Goal: Task Accomplishment & Management: Complete application form

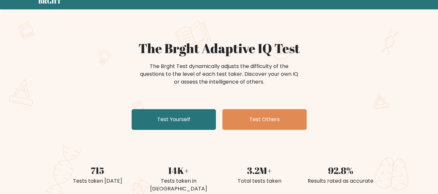
scroll to position [27, 0]
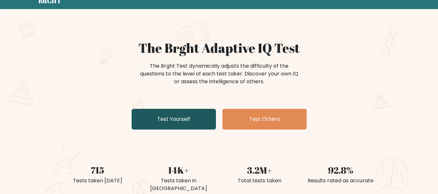
click at [208, 121] on link "Test Yourself" at bounding box center [174, 119] width 84 height 21
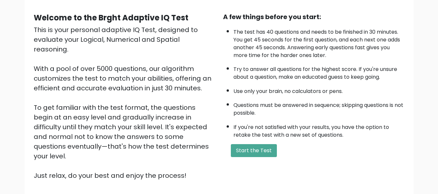
scroll to position [103, 0]
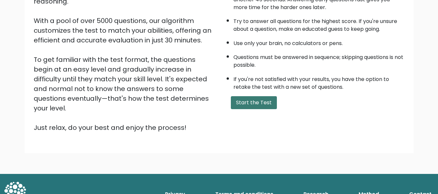
click at [245, 105] on button "Start the Test" at bounding box center [254, 102] width 46 height 13
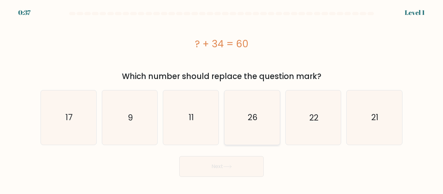
click at [259, 117] on icon "26" at bounding box center [252, 117] width 54 height 54
click at [222, 99] on input "d. 26" at bounding box center [222, 98] width 0 height 2
radio input "true"
click at [234, 162] on button "Next" at bounding box center [221, 166] width 84 height 21
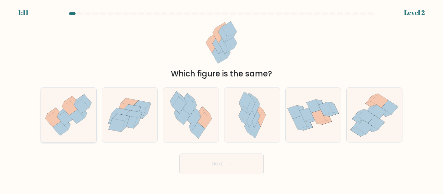
click at [85, 113] on icon at bounding box center [82, 112] width 9 height 14
click at [222, 99] on input "a." at bounding box center [222, 98] width 0 height 2
radio input "true"
click at [256, 163] on button "Next" at bounding box center [221, 164] width 84 height 21
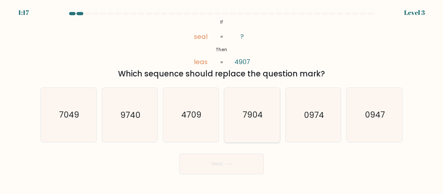
click at [265, 106] on icon "7904" at bounding box center [252, 115] width 54 height 54
click at [222, 99] on input "d. 7904" at bounding box center [222, 98] width 0 height 2
radio input "true"
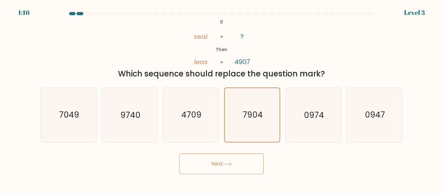
click at [219, 171] on button "Next" at bounding box center [221, 164] width 84 height 21
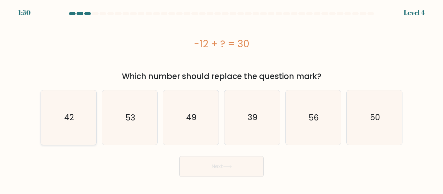
click at [47, 123] on icon "42" at bounding box center [69, 117] width 54 height 54
click at [222, 99] on input "a. 42" at bounding box center [222, 98] width 0 height 2
radio input "true"
click at [243, 169] on button "Next" at bounding box center [221, 166] width 84 height 21
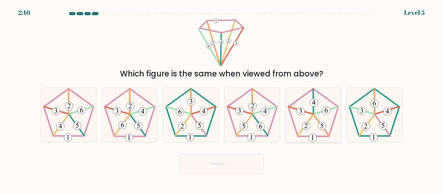
click at [317, 102] on 769 at bounding box center [314, 103] width 8 height 8
click at [222, 99] on input "e." at bounding box center [222, 98] width 0 height 2
radio input "true"
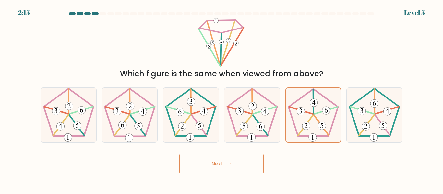
click at [238, 162] on button "Next" at bounding box center [221, 164] width 84 height 21
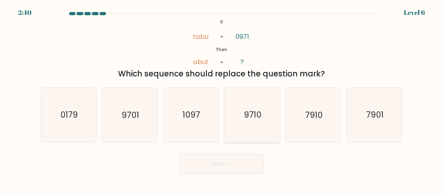
click at [265, 115] on icon "9710" at bounding box center [252, 115] width 54 height 54
click at [222, 99] on input "d. 9710" at bounding box center [222, 98] width 0 height 2
radio input "true"
click at [223, 163] on button "Next" at bounding box center [221, 164] width 84 height 21
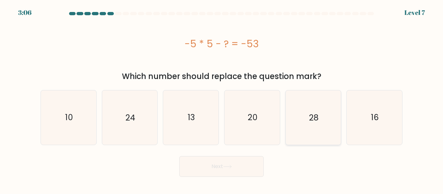
click at [308, 120] on icon "28" at bounding box center [313, 117] width 54 height 54
click at [222, 99] on input "e. 28" at bounding box center [222, 98] width 0 height 2
radio input "true"
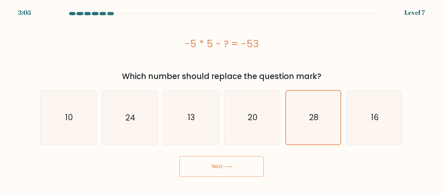
click at [243, 183] on body "3:05 Level 7 a." at bounding box center [221, 97] width 443 height 194
click at [248, 176] on button "Next" at bounding box center [221, 166] width 84 height 21
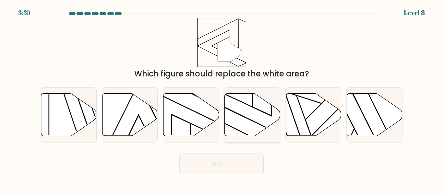
click at [246, 113] on icon at bounding box center [252, 115] width 55 height 42
click at [222, 99] on input "d." at bounding box center [222, 98] width 0 height 2
radio input "true"
click at [232, 164] on icon at bounding box center [227, 164] width 9 height 4
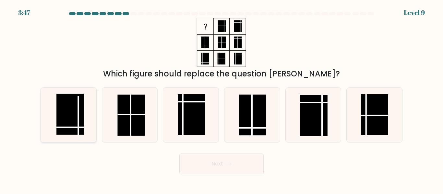
click at [56, 126] on icon at bounding box center [69, 115] width 54 height 54
click at [222, 99] on input "a." at bounding box center [222, 98] width 0 height 2
radio input "true"
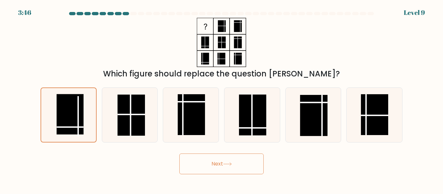
click at [199, 169] on button "Next" at bounding box center [221, 164] width 84 height 21
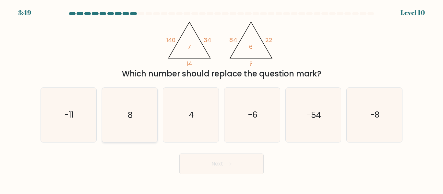
drag, startPoint x: 133, startPoint y: 112, endPoint x: 157, endPoint y: 133, distance: 31.9
click at [157, 133] on icon "8" at bounding box center [129, 115] width 54 height 54
click at [222, 99] on input "b. 8" at bounding box center [222, 98] width 0 height 2
radio input "true"
click at [157, 133] on div "8" at bounding box center [130, 115] width 56 height 55
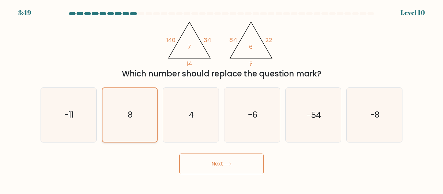
click at [222, 99] on input "b. 8" at bounding box center [222, 98] width 0 height 2
click at [222, 159] on button "Next" at bounding box center [221, 164] width 84 height 21
